Goal: Find specific page/section: Find specific page/section

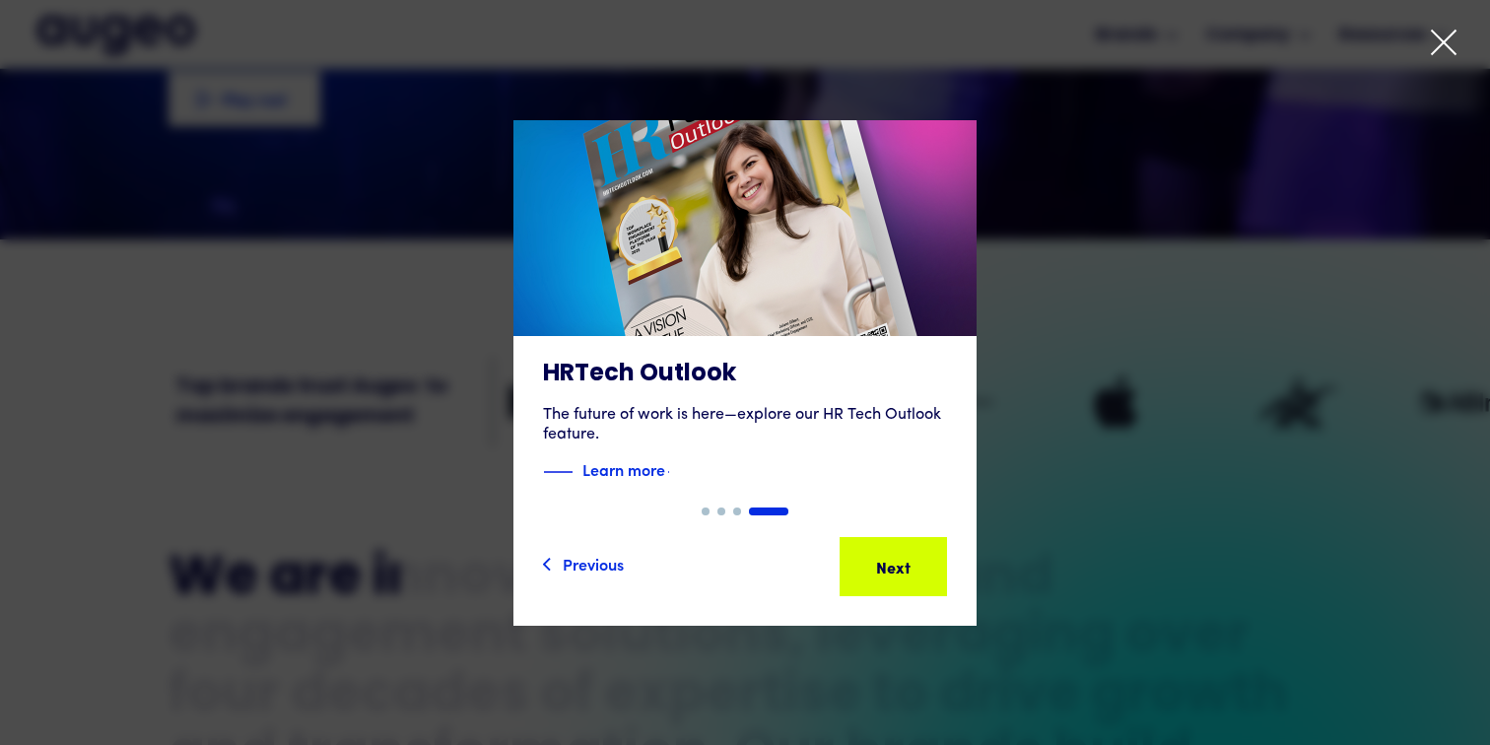
click at [1440, 44] on icon at bounding box center [1444, 43] width 24 height 24
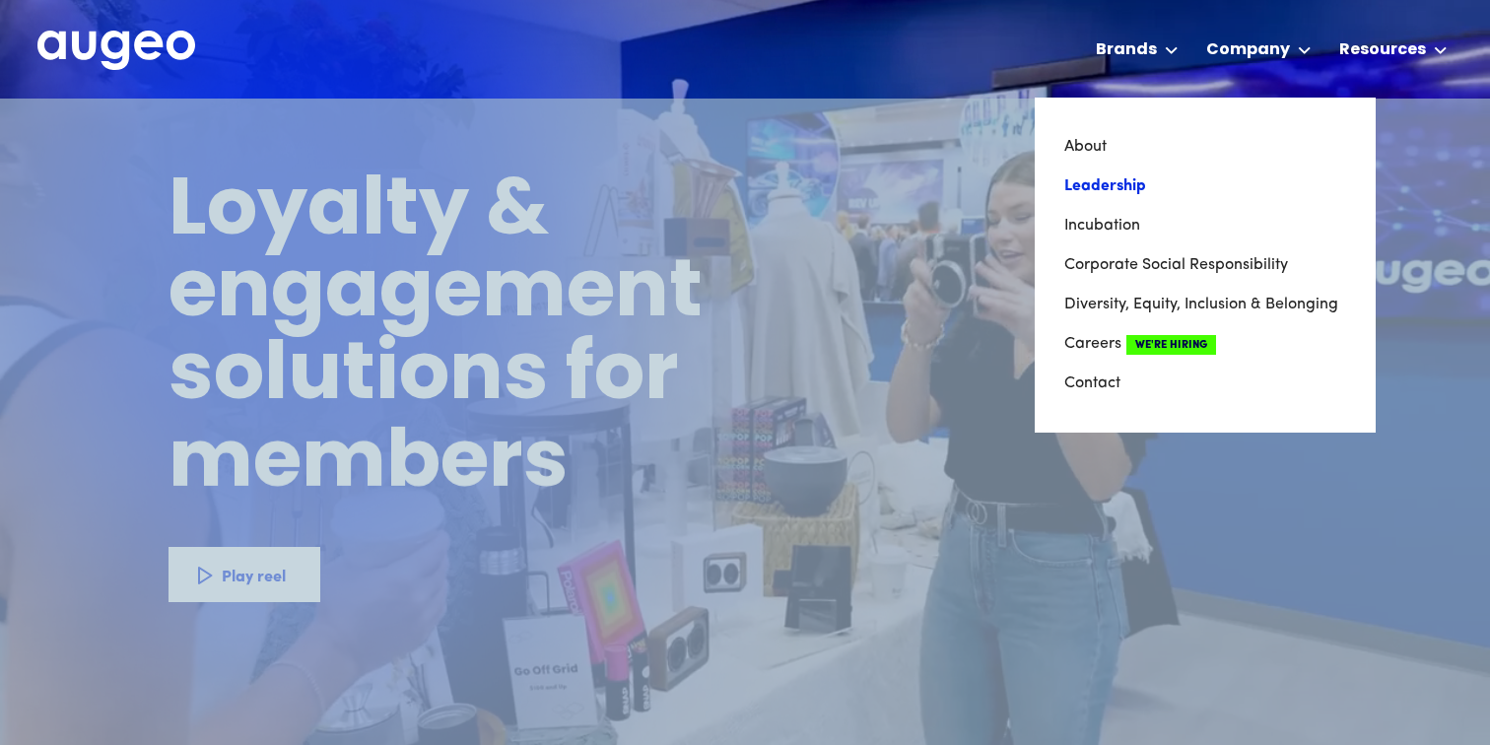
click at [1112, 186] on link "Leadership" at bounding box center [1205, 186] width 282 height 39
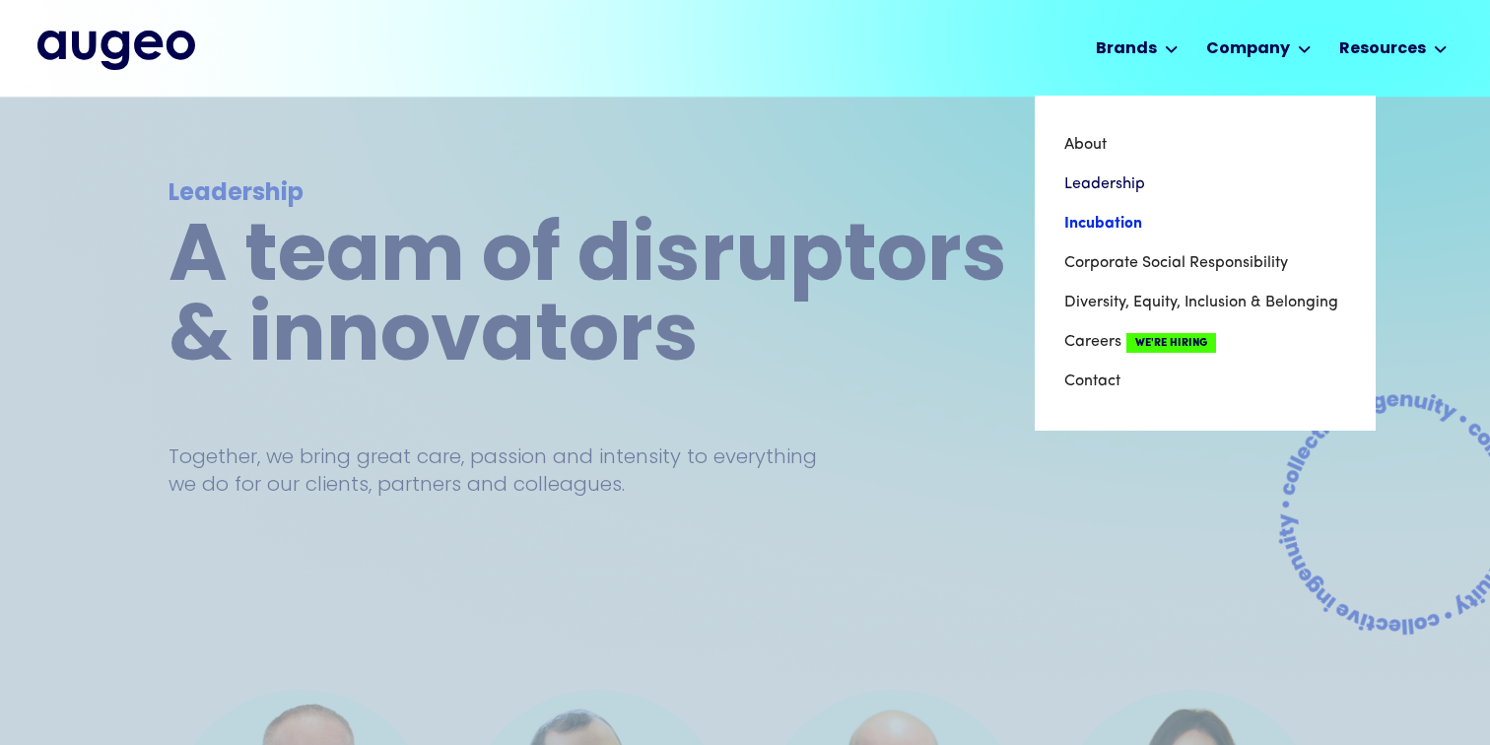
scroll to position [1, 0]
click at [1172, 225] on link "Incubation" at bounding box center [1205, 223] width 282 height 39
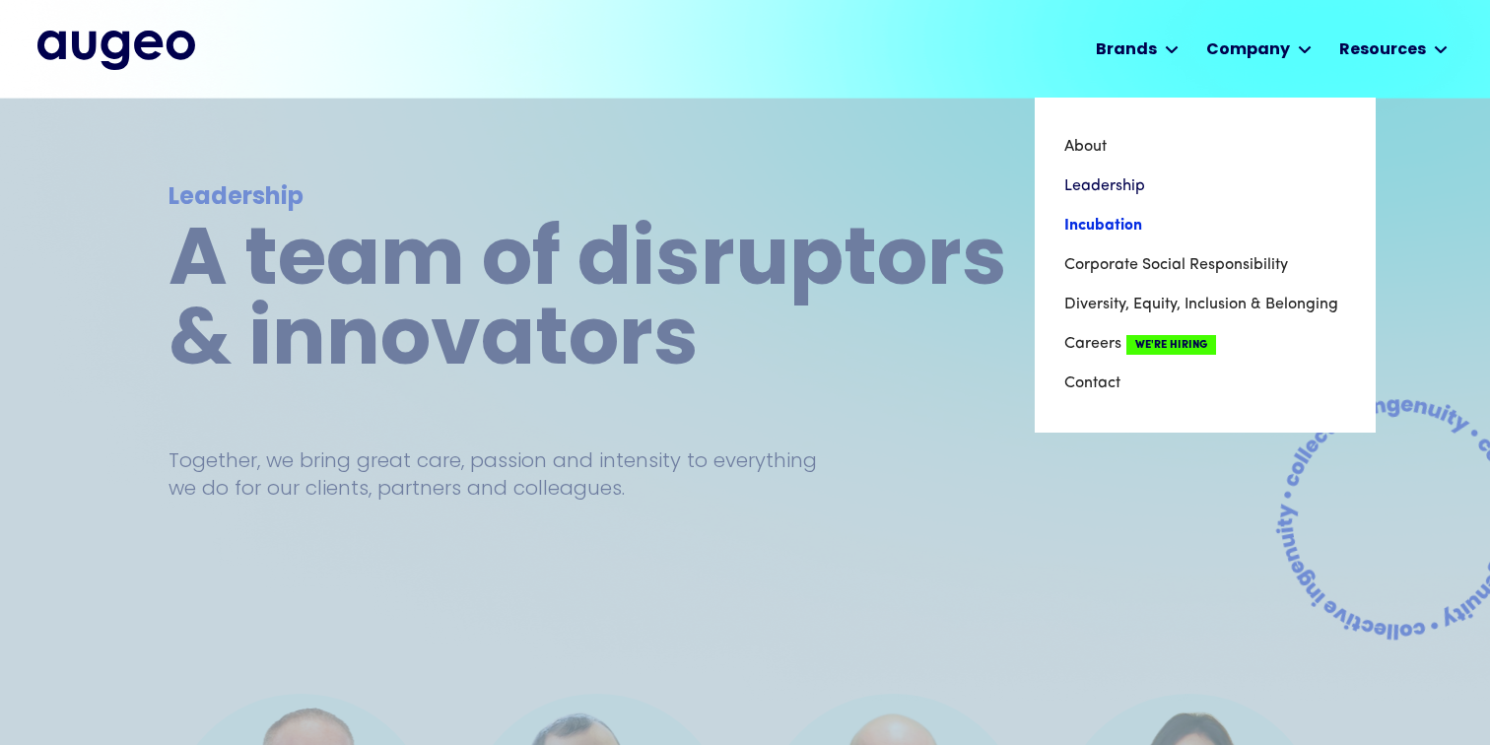
scroll to position [0, 0]
click at [1120, 227] on link "Incubation" at bounding box center [1205, 225] width 282 height 39
click at [1101, 226] on link "Incubation" at bounding box center [1205, 225] width 282 height 39
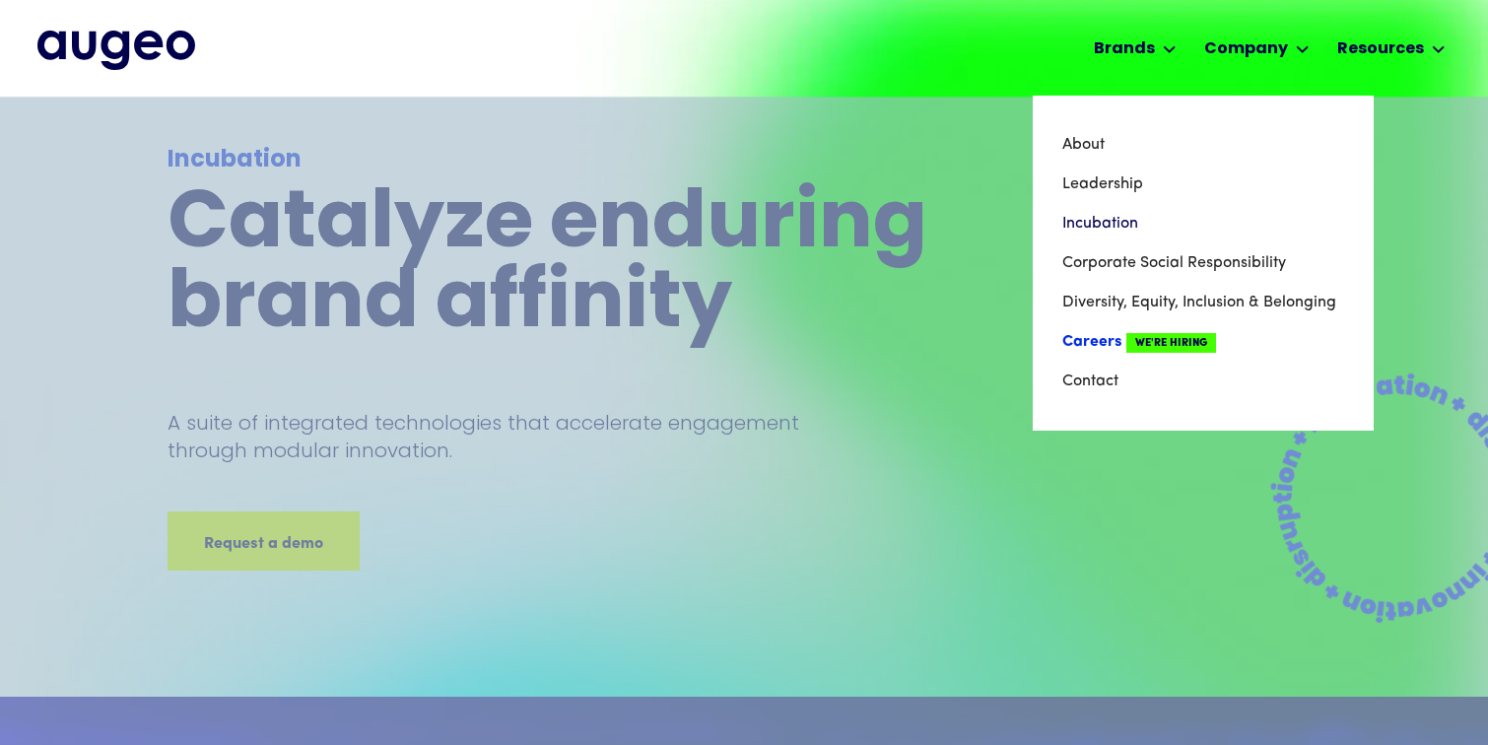
scroll to position [18, 0]
click at [1093, 339] on link "Careers We're Hiring" at bounding box center [1204, 341] width 282 height 39
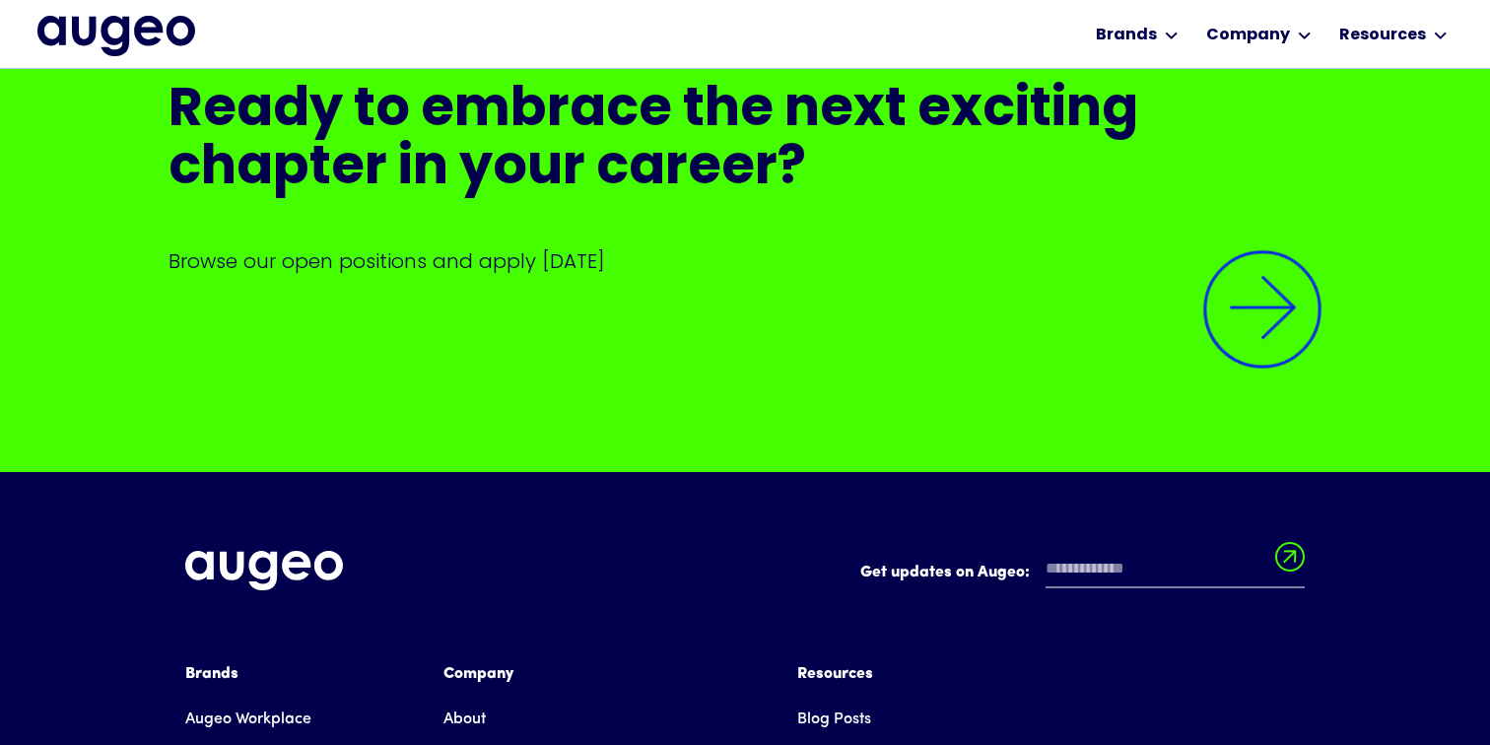
scroll to position [4737, 0]
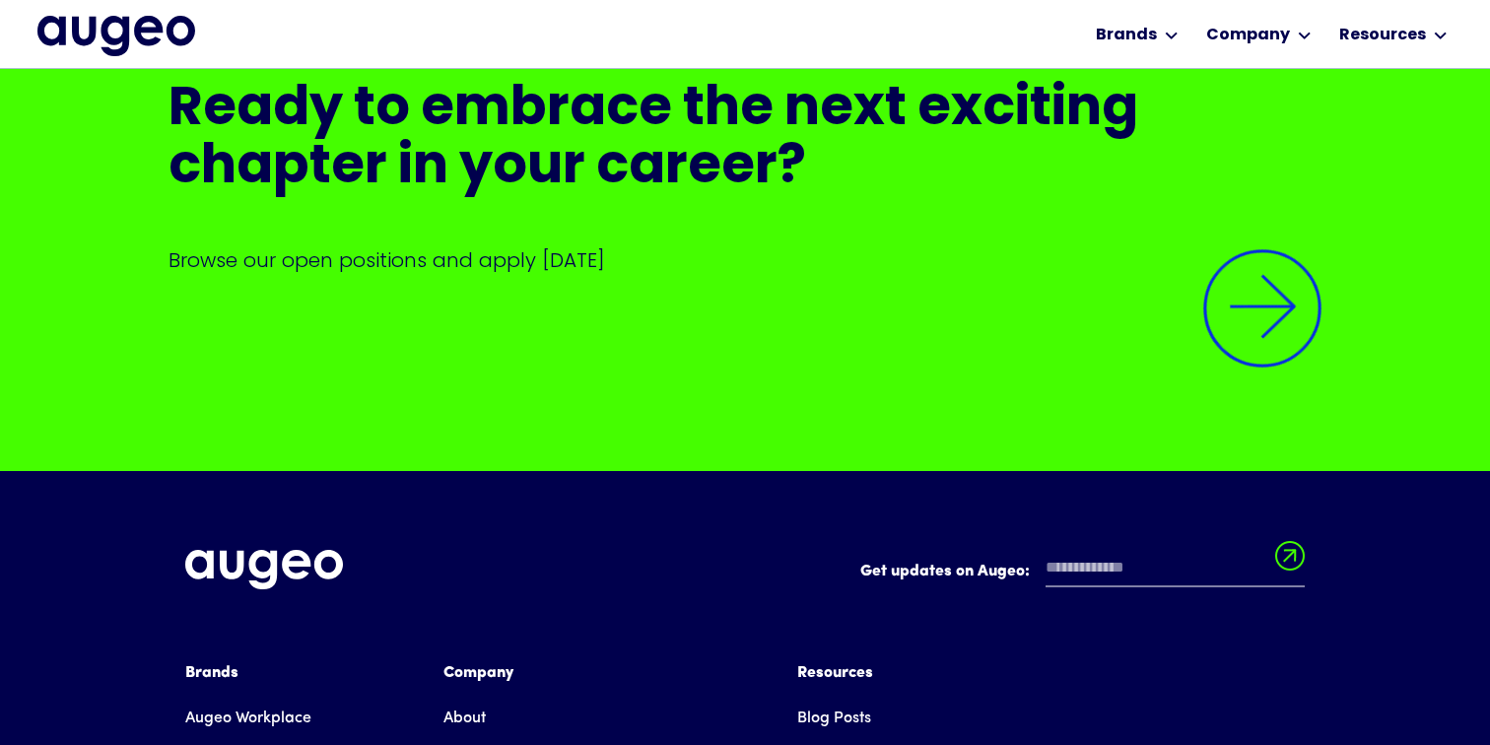
click at [1250, 307] on img at bounding box center [1263, 309] width 168 height 168
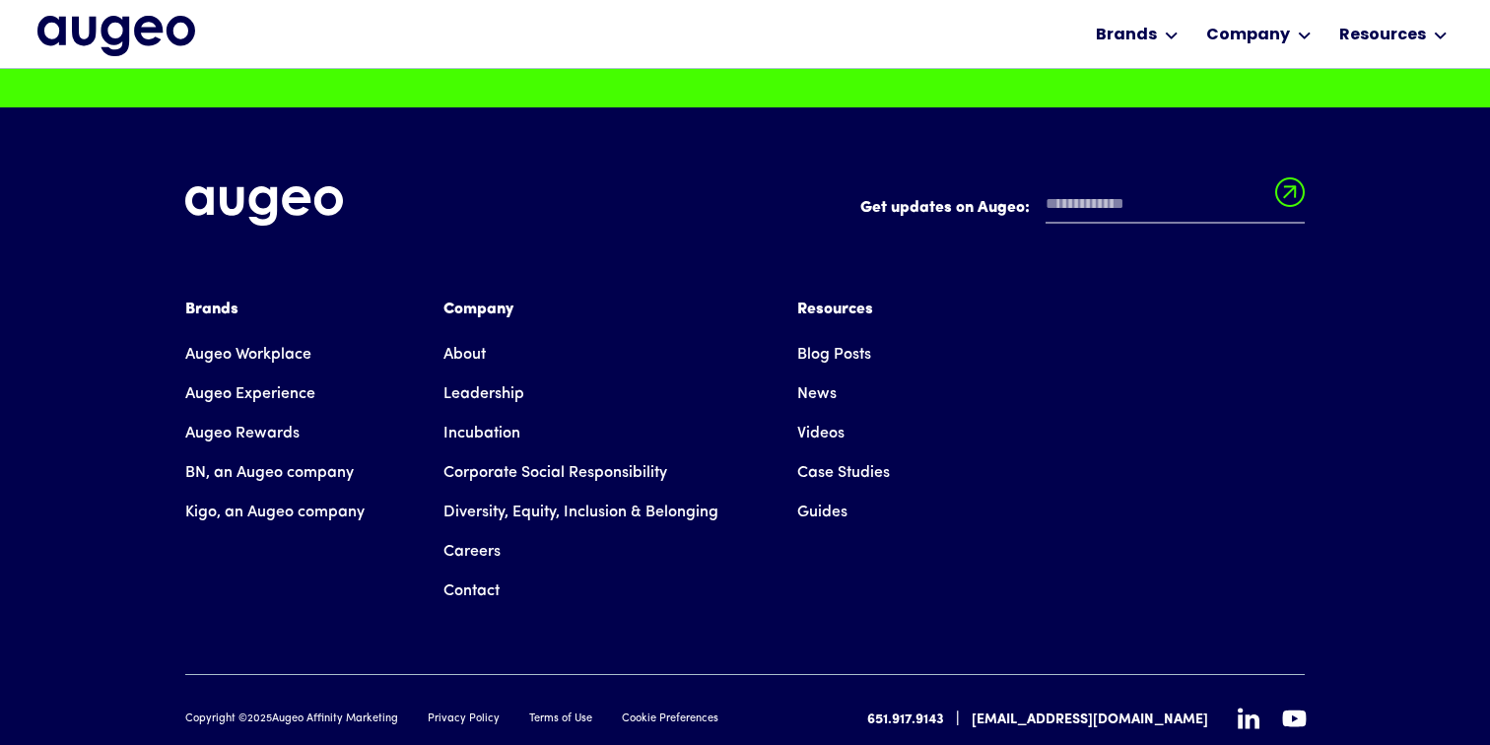
scroll to position [5101, 0]
click at [471, 343] on link "About" at bounding box center [465, 354] width 42 height 39
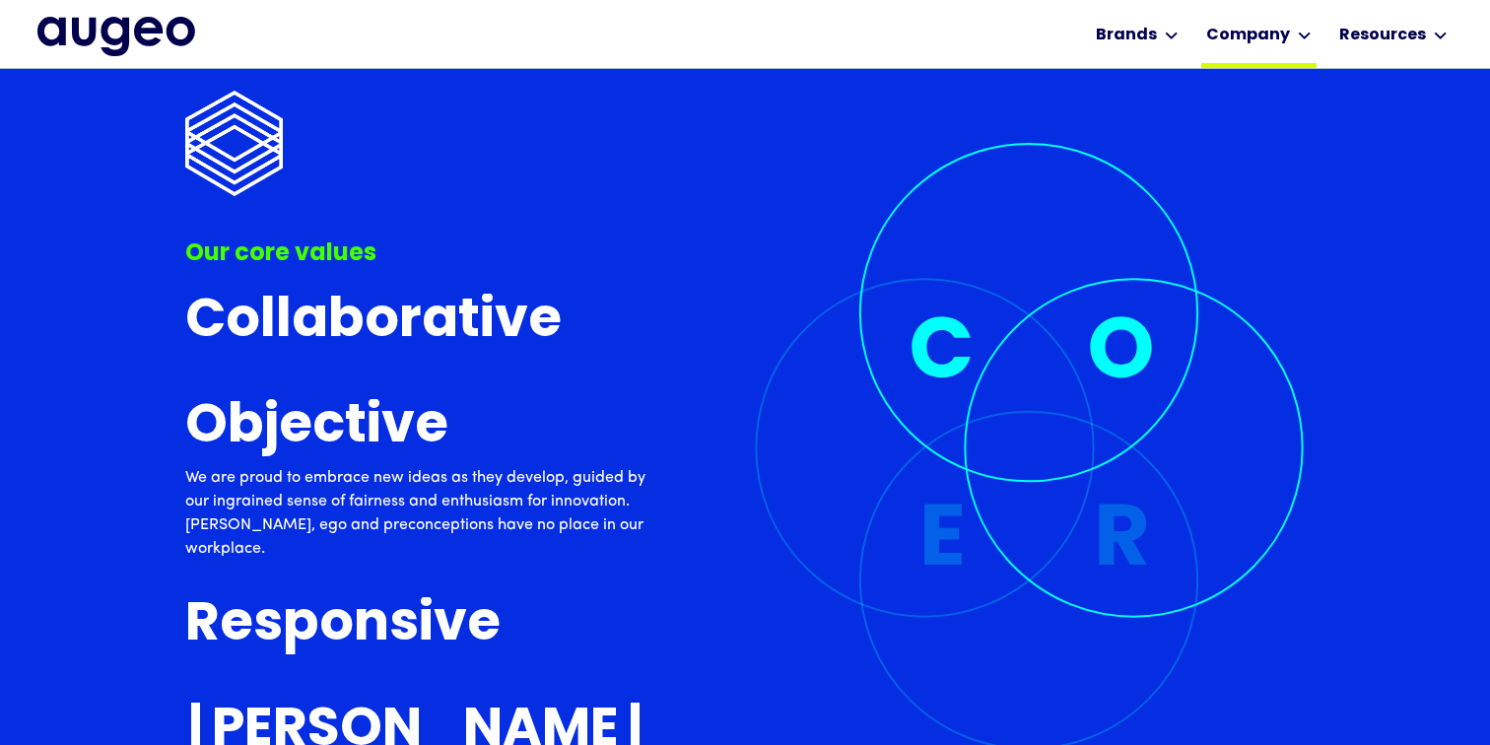
scroll to position [4919, 0]
